Goal: Transaction & Acquisition: Book appointment/travel/reservation

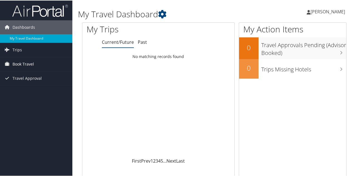
click at [31, 63] on span "Book Travel" at bounding box center [23, 63] width 21 height 14
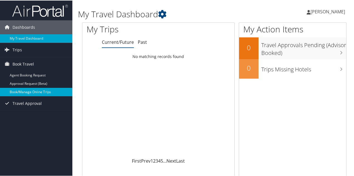
click at [42, 87] on link "Book/Manage Online Trips" at bounding box center [36, 91] width 72 height 8
